Goal: Task Accomplishment & Management: Manage account settings

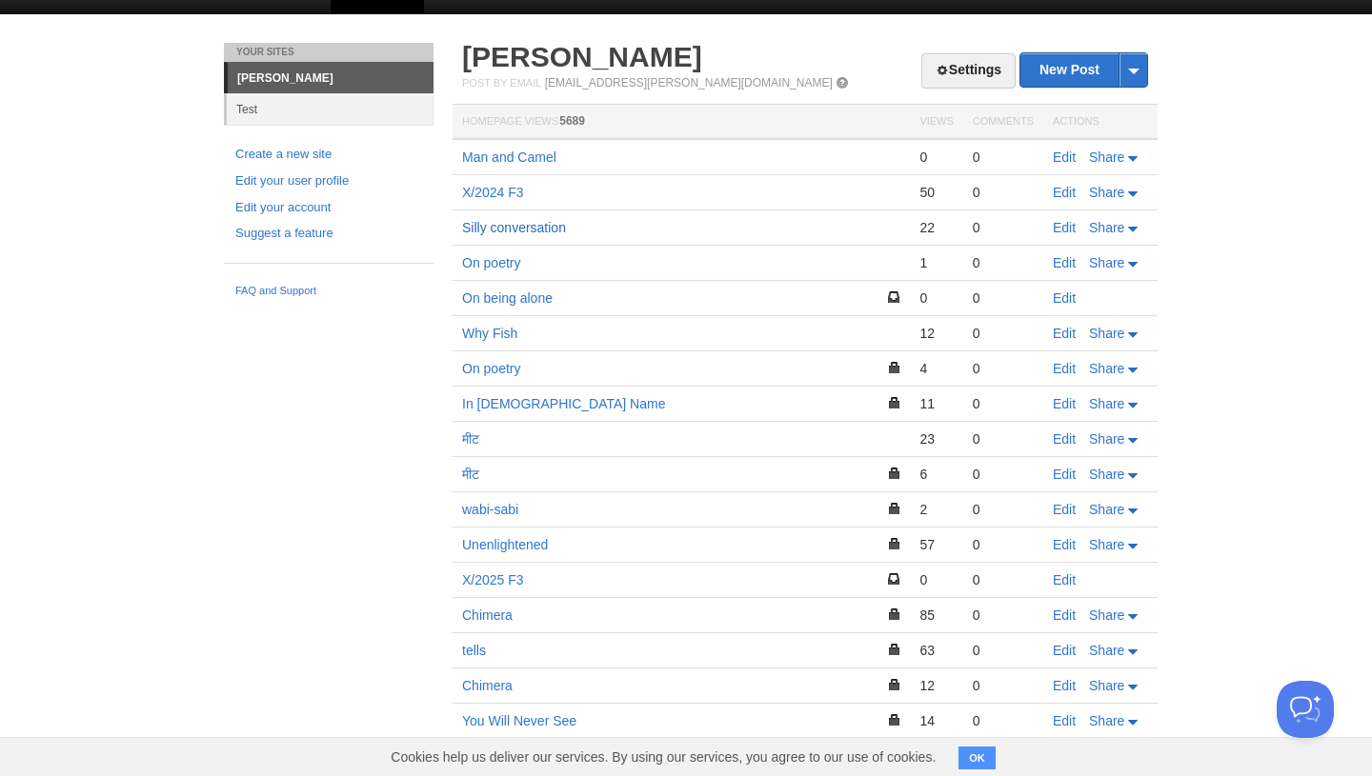
click at [510, 230] on link "Silly conversation" at bounding box center [514, 227] width 104 height 15
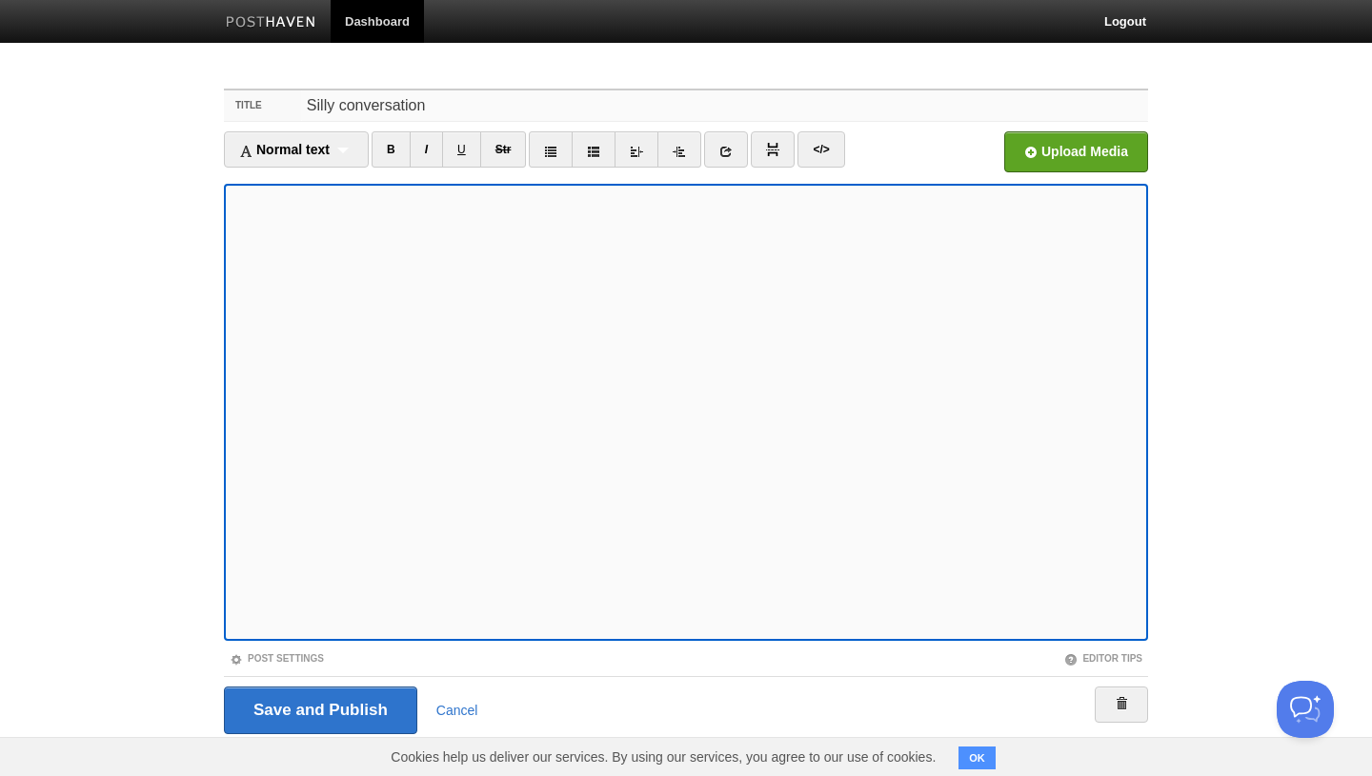
click at [341, 100] on input "Silly conversation" at bounding box center [724, 105] width 847 height 30
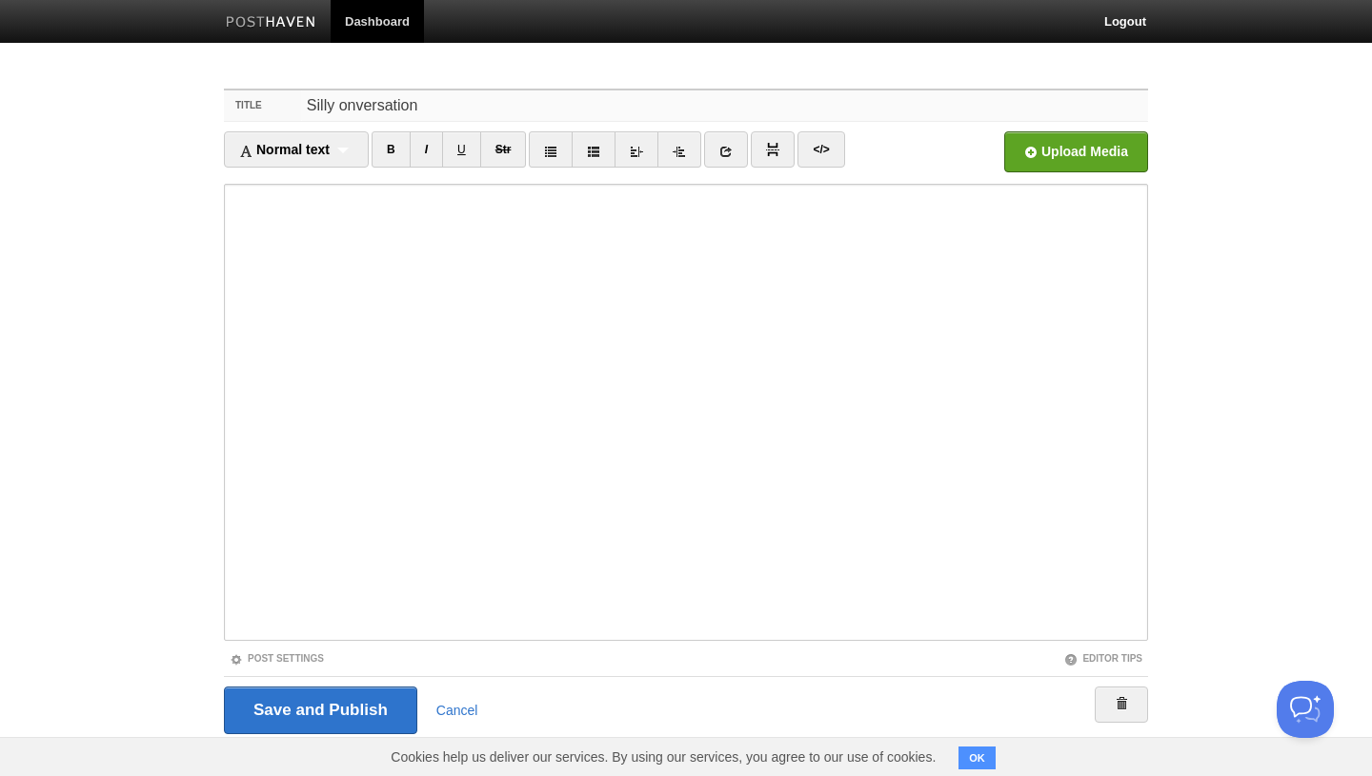
type input "Silly conversation"
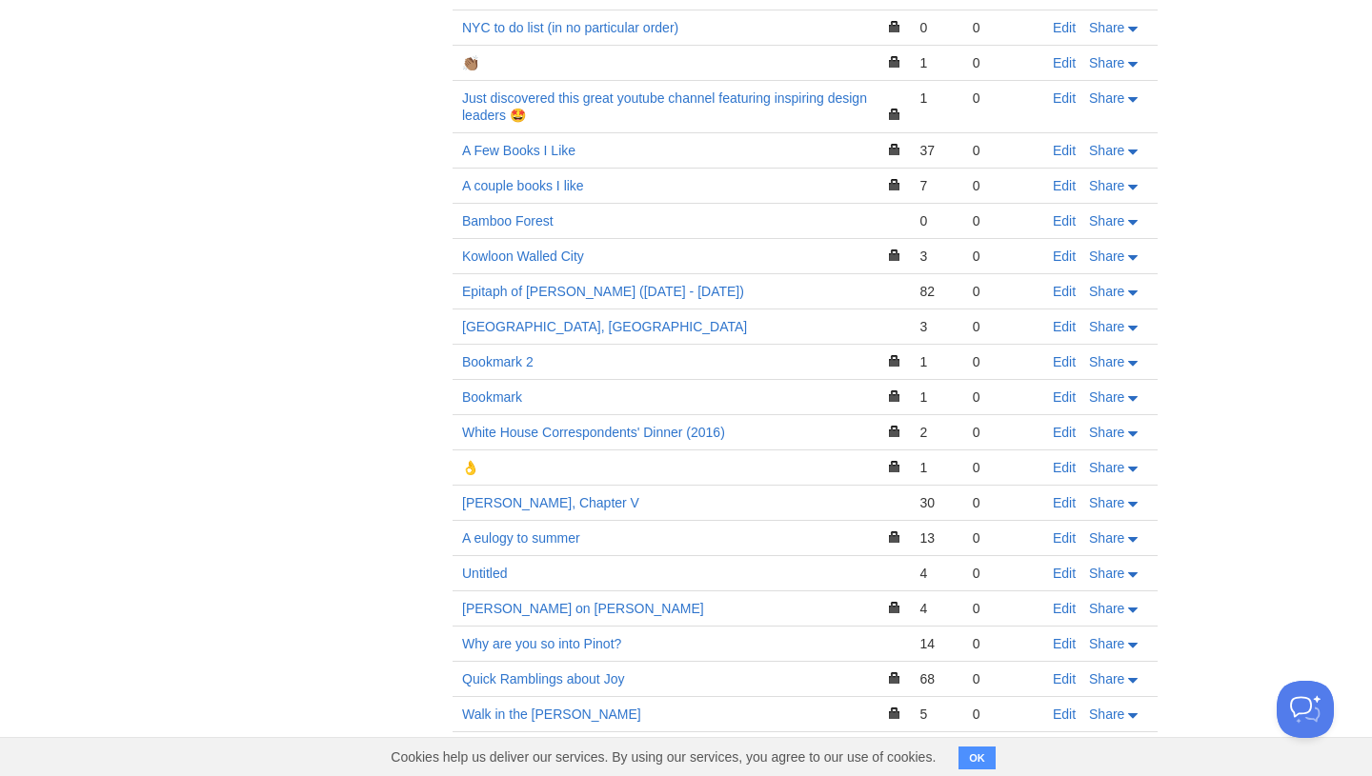
scroll to position [1807, 0]
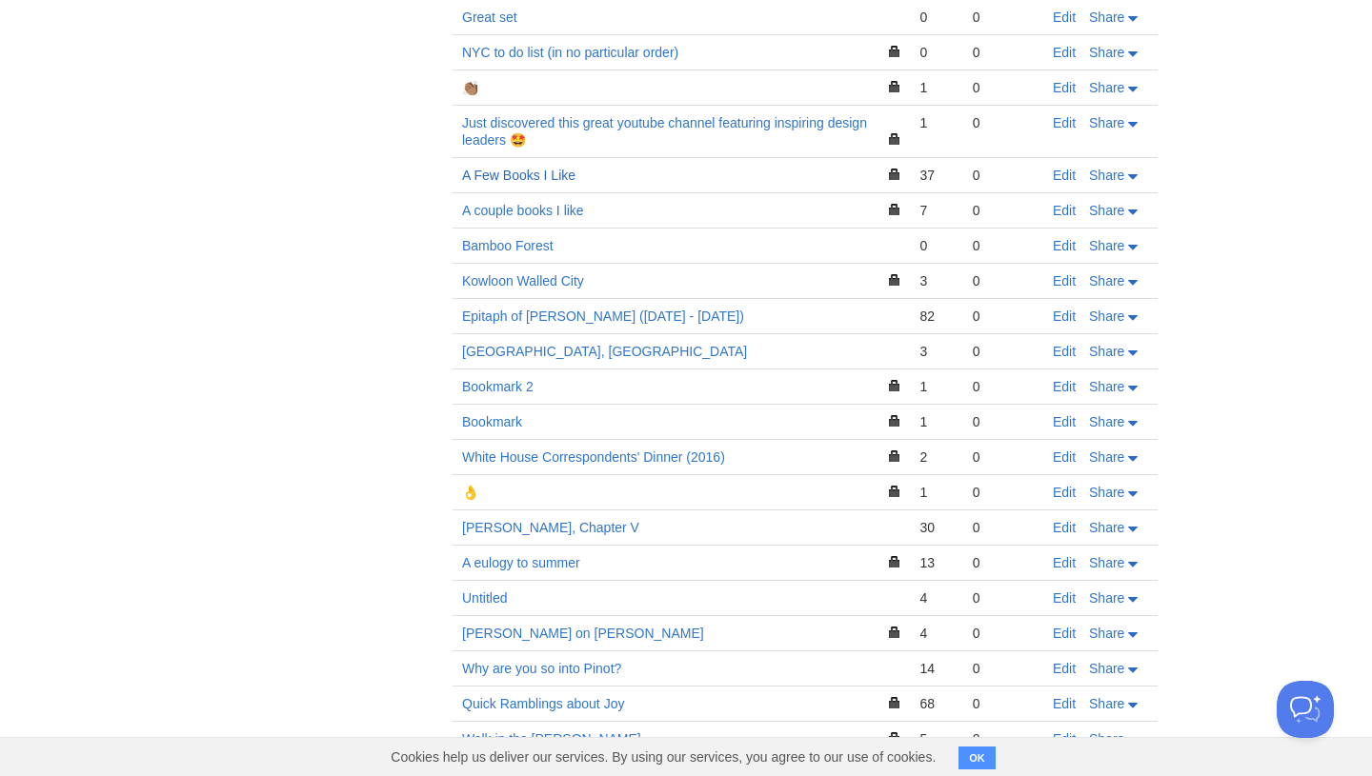
click at [510, 168] on link "A Few Books I Like" at bounding box center [518, 175] width 113 height 15
